Goal: Task Accomplishment & Management: Use online tool/utility

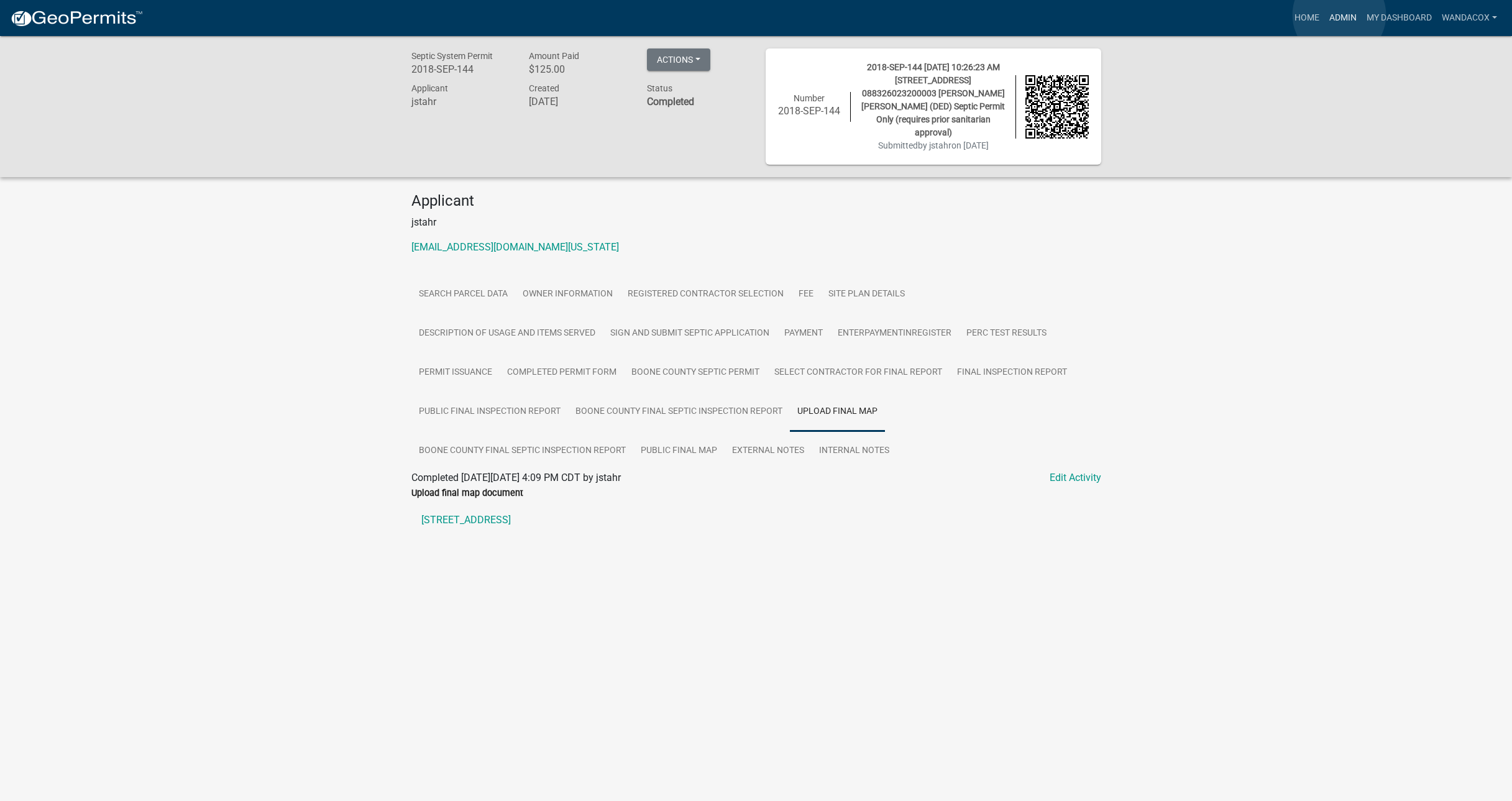
click at [1340, 15] on link "Admin" at bounding box center [1343, 18] width 38 height 24
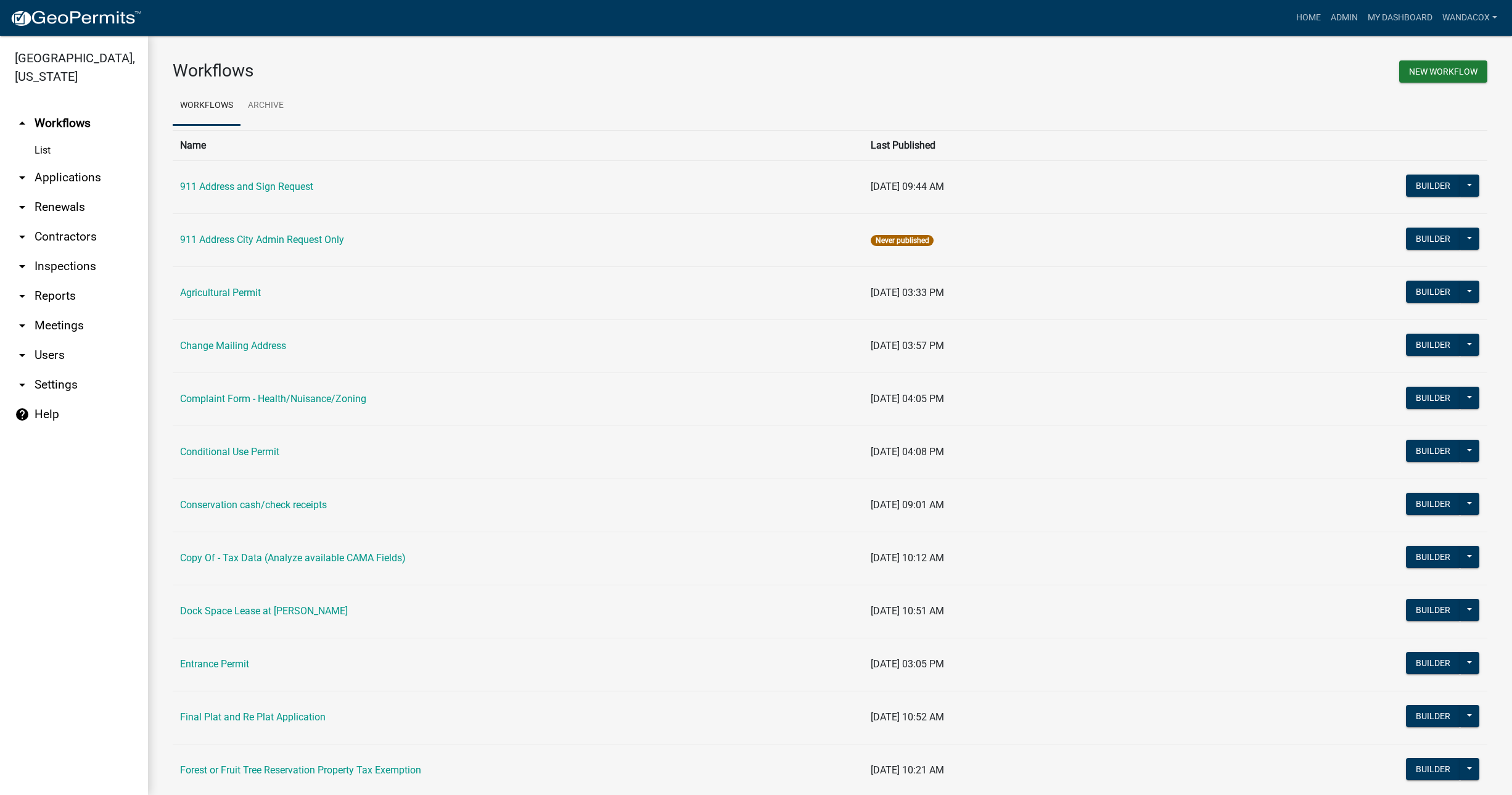
click at [71, 162] on link "arrow_drop_down Applications" at bounding box center [74, 177] width 148 height 30
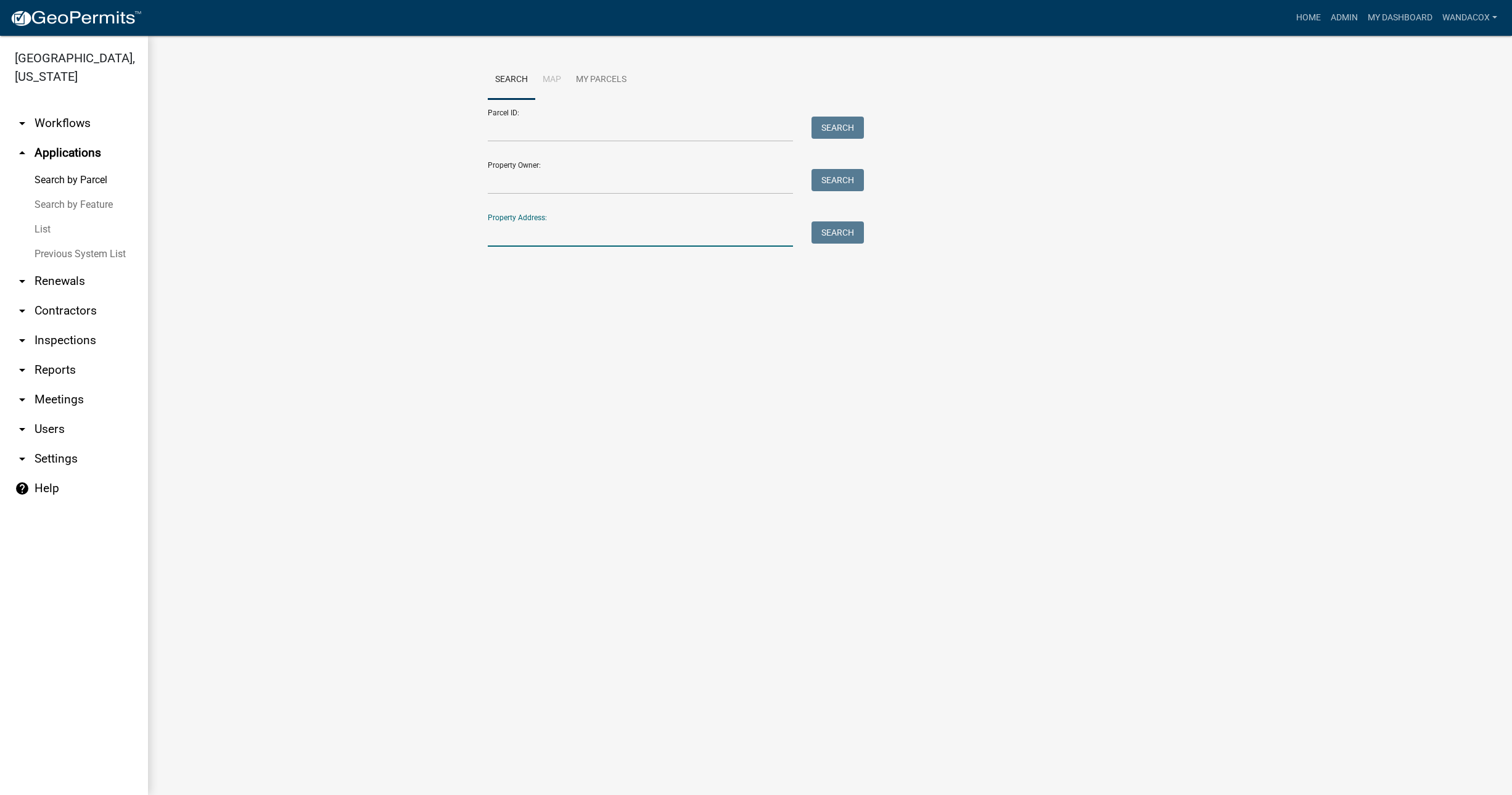
click at [549, 240] on input "Property Address:" at bounding box center [640, 234] width 305 height 25
type input "2228 228th"
click at [838, 225] on button "Search" at bounding box center [838, 233] width 52 height 23
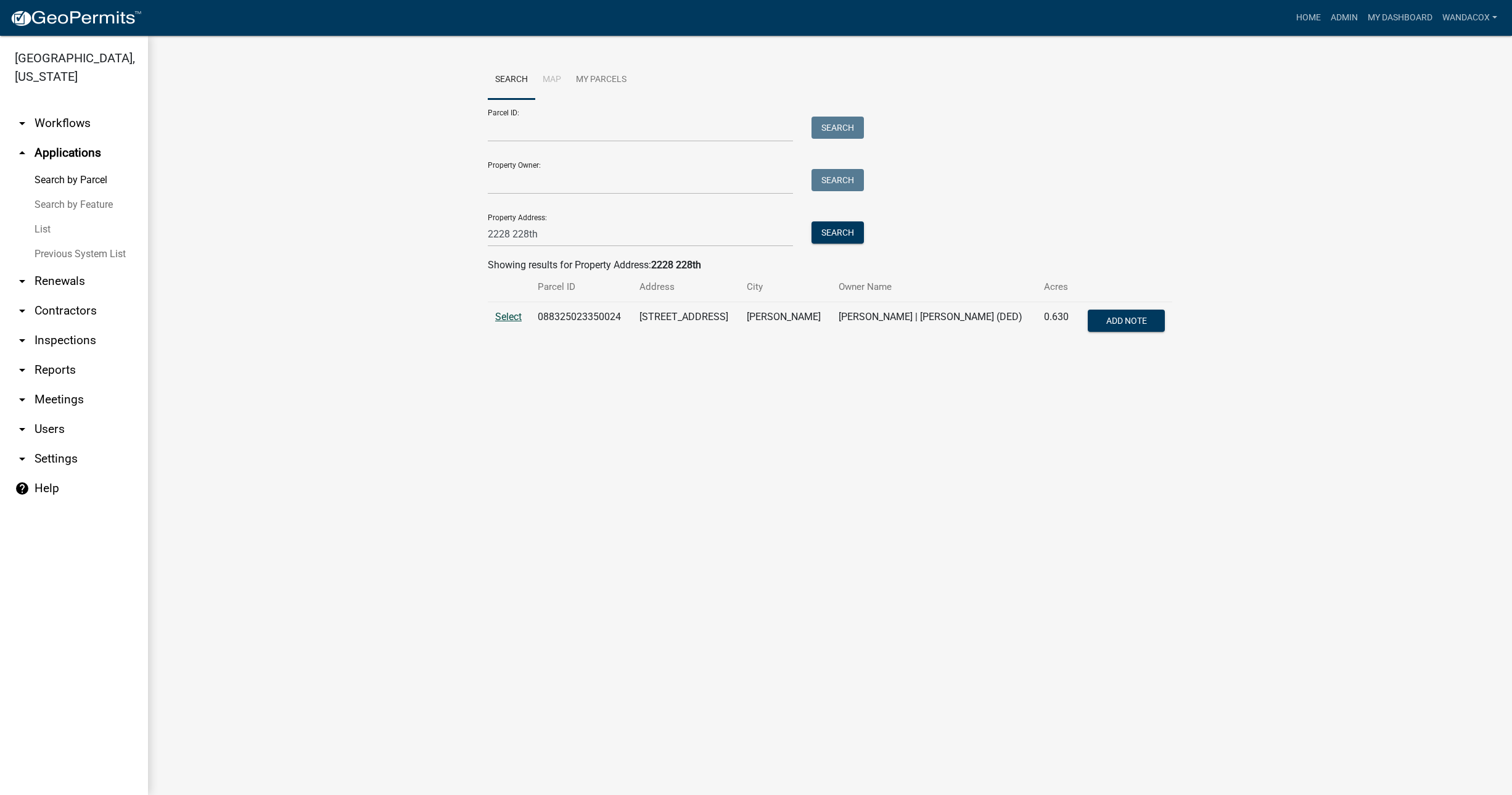
click at [496, 320] on span "Select" at bounding box center [508, 316] width 27 height 11
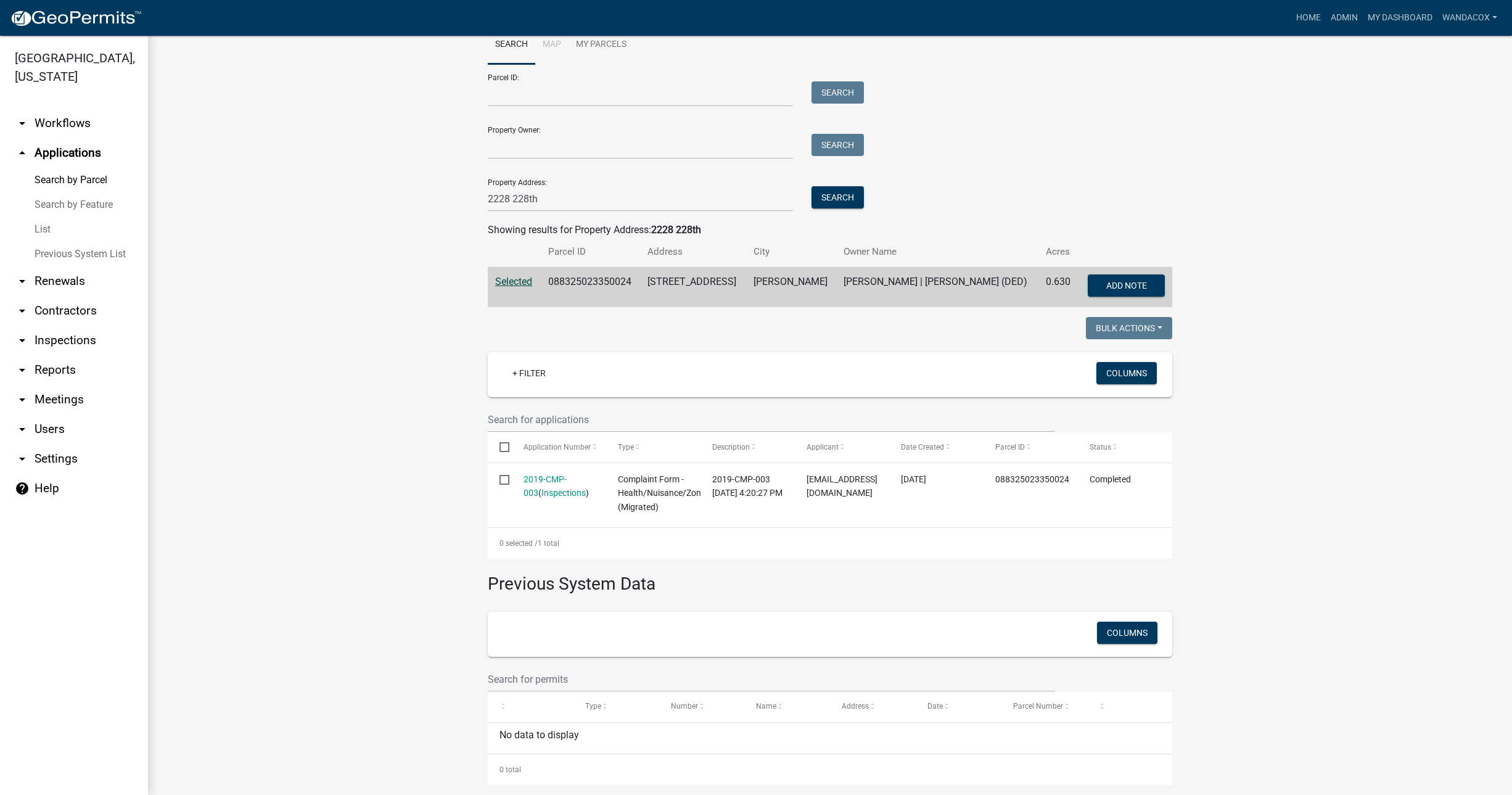
scroll to position [50, 0]
